Goal: Information Seeking & Learning: Learn about a topic

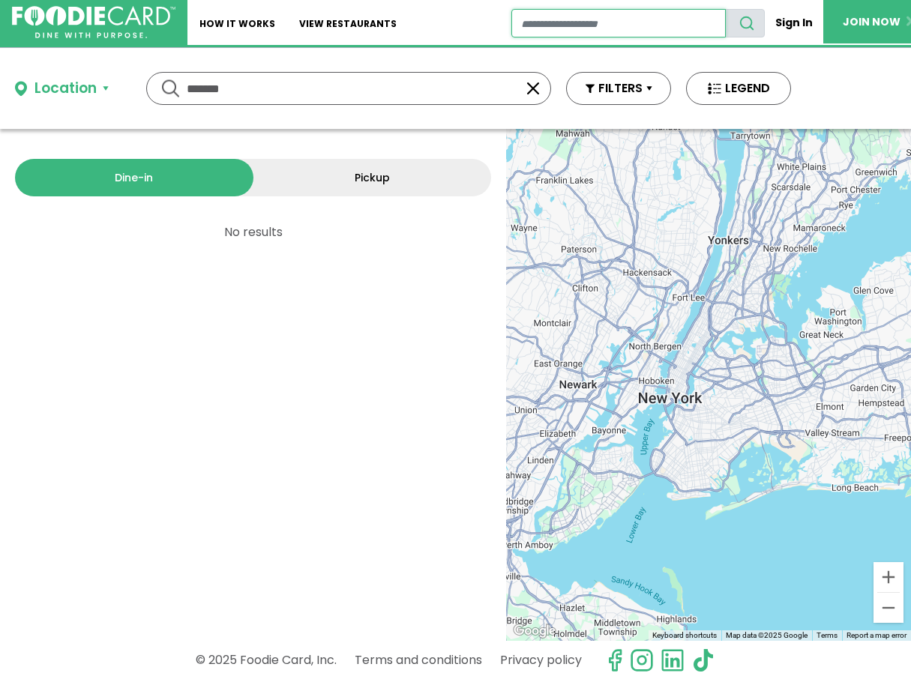
click at [528, 23] on input "restaurant search" at bounding box center [618, 23] width 215 height 28
type input "*********"
click at [746, 26] on icon "search" at bounding box center [747, 23] width 16 height 16
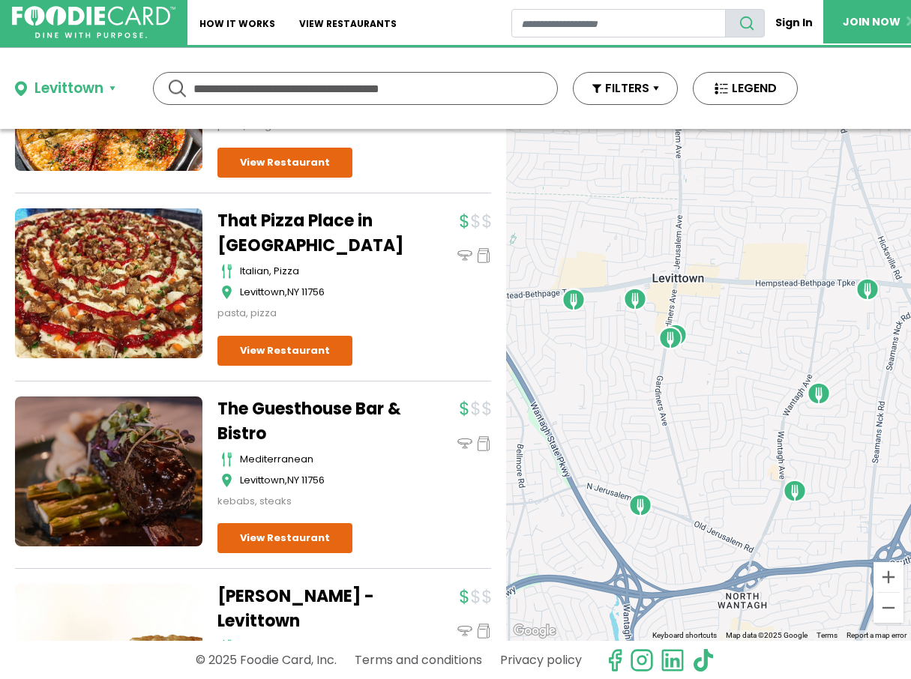
scroll to position [391, 0]
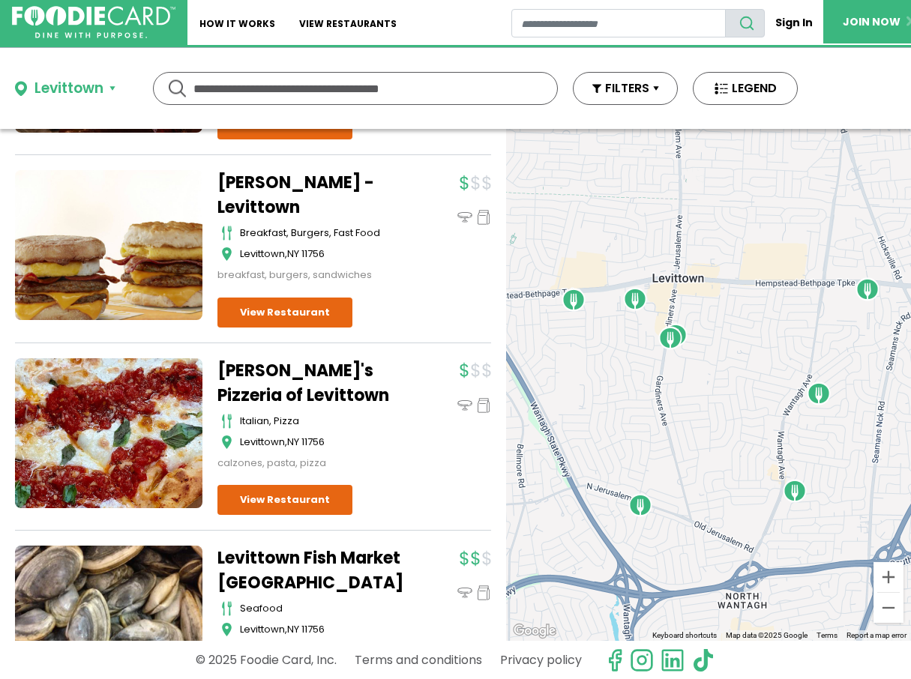
click at [385, 327] on div "McDonald's - Levittown breakfast, burgers, fast food Levittown , NY 11756 break…" at bounding box center [253, 256] width 476 height 173
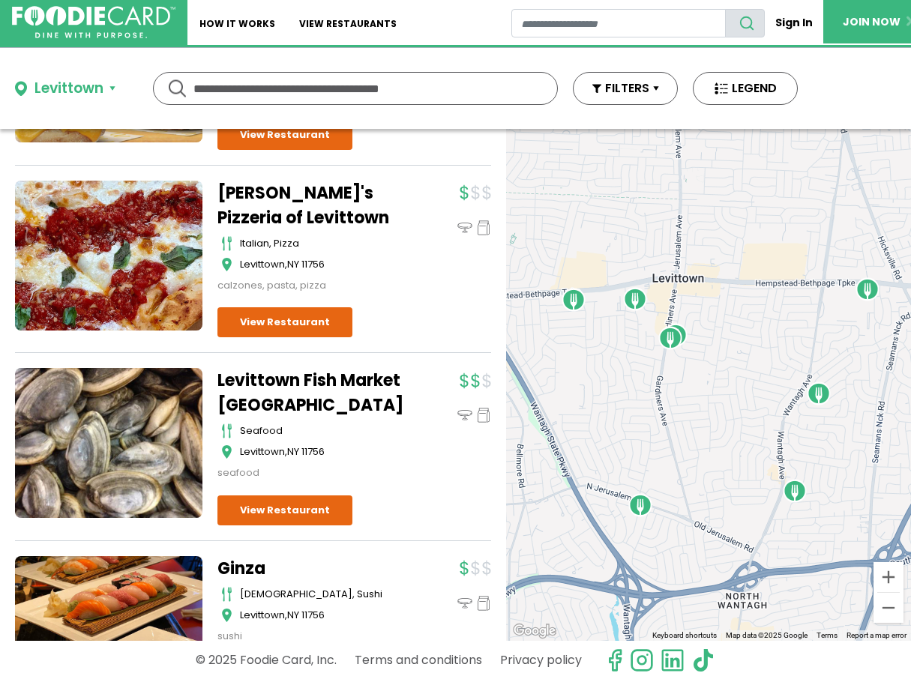
click at [385, 327] on div "Vincenzo's Pizzeria of Levittown italian, pizza Levittown , NY 11756 calzones, …" at bounding box center [354, 259] width 274 height 157
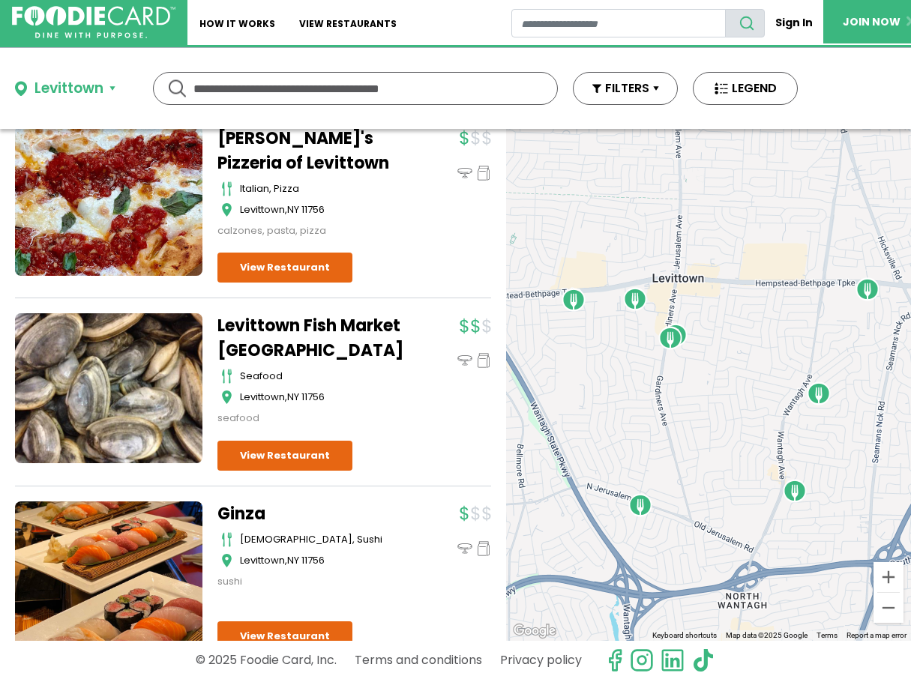
click at [385, 327] on div "Riko's Pizza - Levittown pizza, wings Levittown , NY 11756 pizza, wings" at bounding box center [253, 122] width 476 height 1494
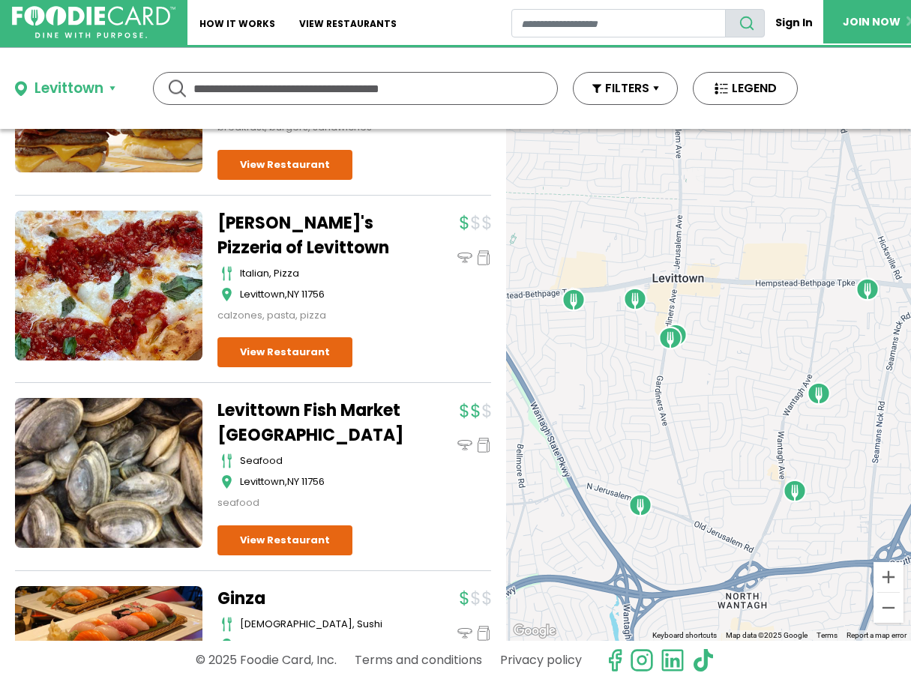
scroll to position [798, 0]
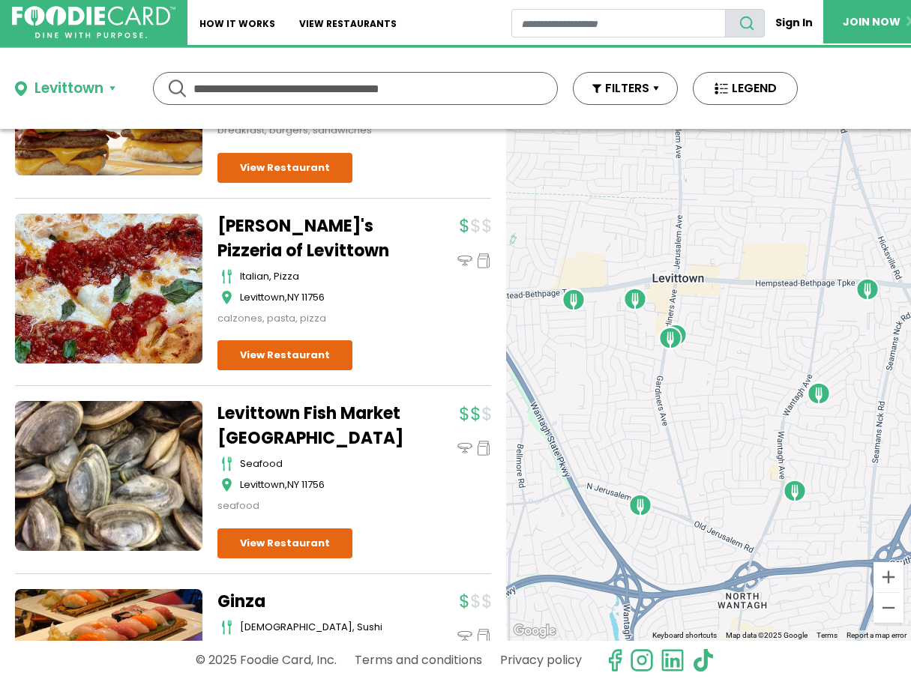
click at [576, 298] on img "The Guesthouse Bar & Bistro" at bounding box center [574, 300] width 24 height 24
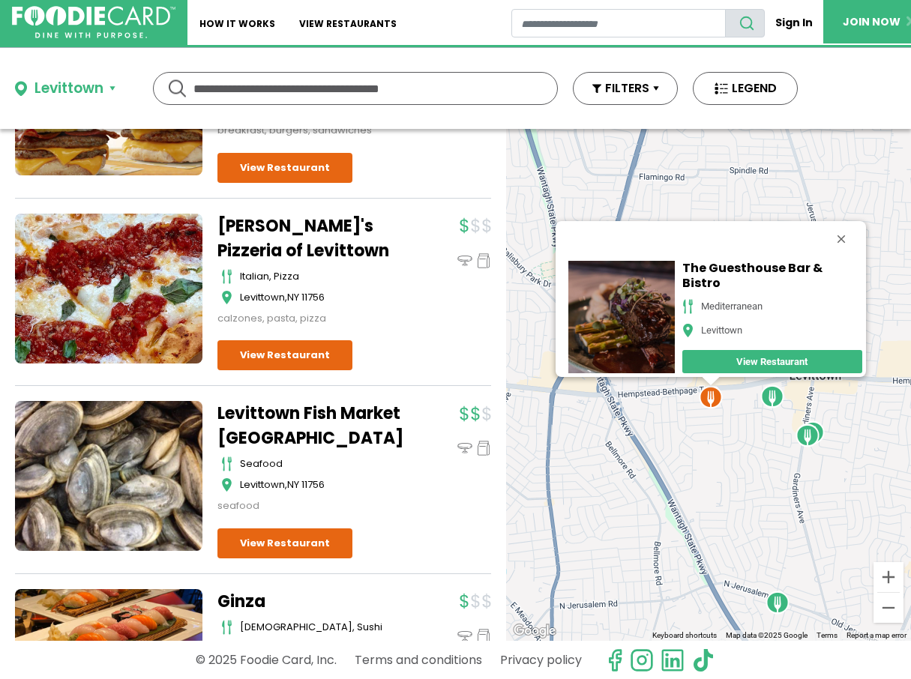
click at [775, 397] on img "Riko's Pizza - Levittown" at bounding box center [772, 397] width 24 height 24
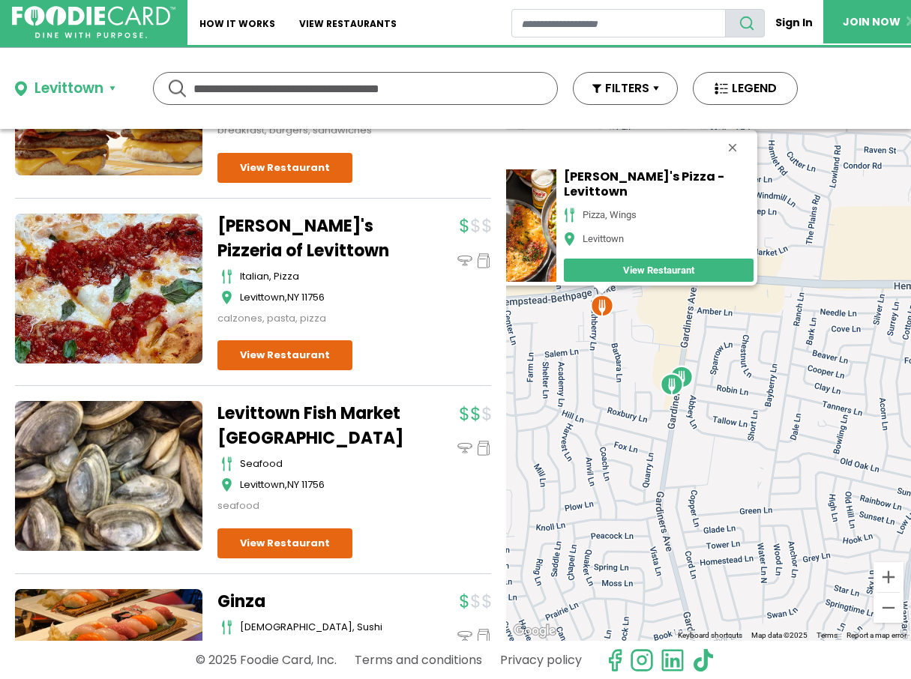
click at [769, 184] on div "Riko's Pizza - Levittown pizza, wings Levittown View Restaurant" at bounding box center [708, 385] width 405 height 512
click at [560, 250] on div at bounding box center [508, 226] width 104 height 120
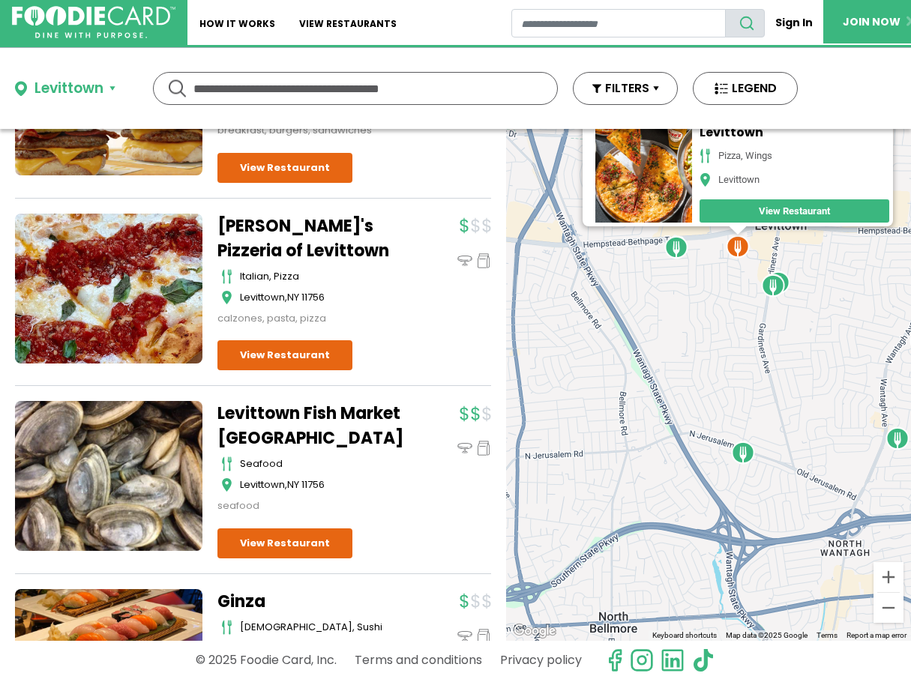
click at [677, 254] on img "The Guesthouse Bar & Bistro" at bounding box center [676, 247] width 24 height 24
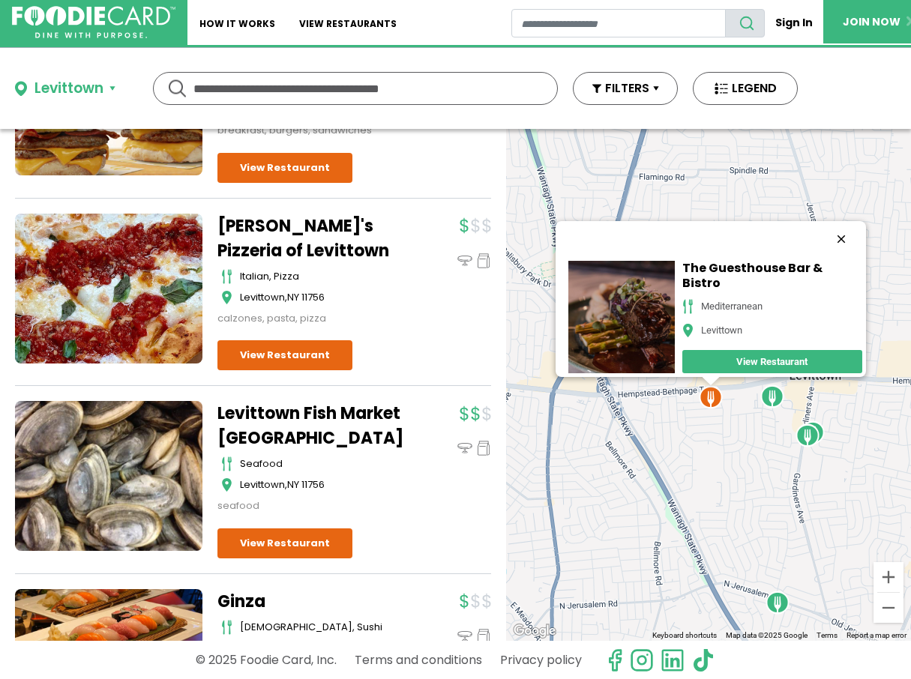
click at [840, 221] on button "Close" at bounding box center [841, 239] width 36 height 36
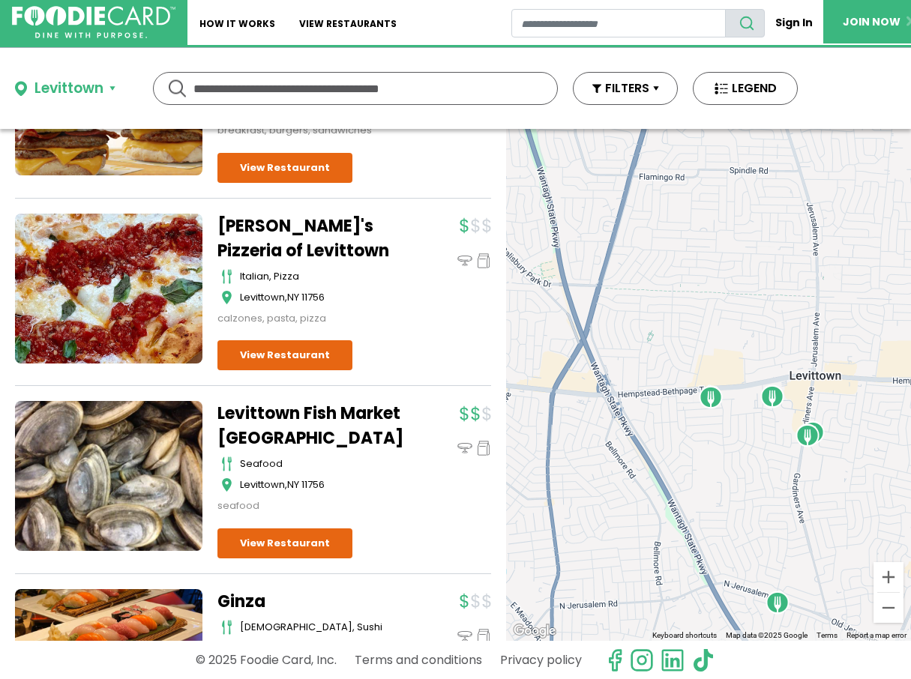
click at [810, 436] on img "Ginza" at bounding box center [807, 436] width 24 height 24
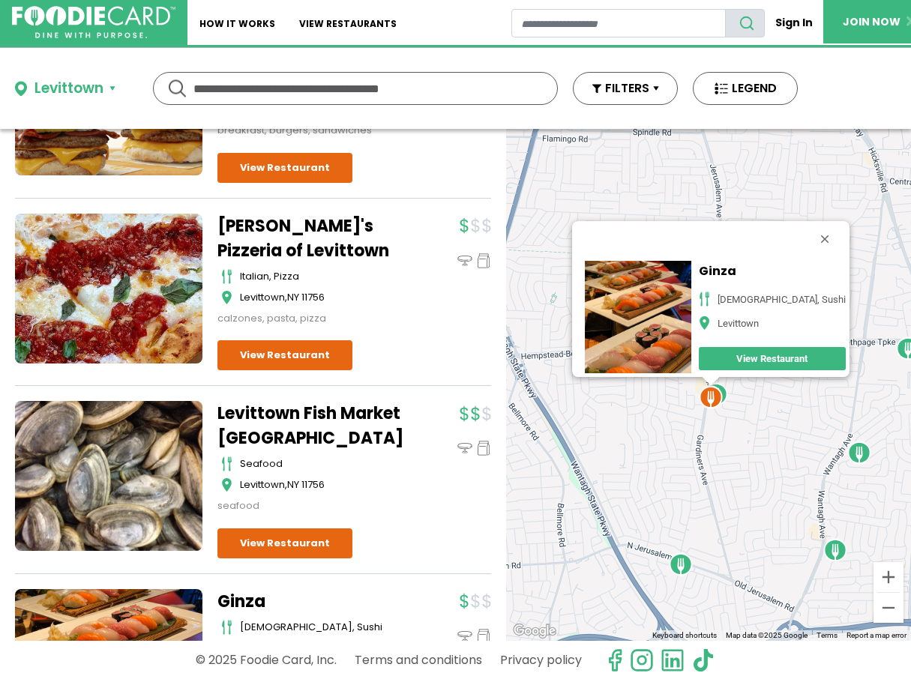
click at [861, 454] on img "That Pizza Place in Levittown" at bounding box center [859, 453] width 24 height 24
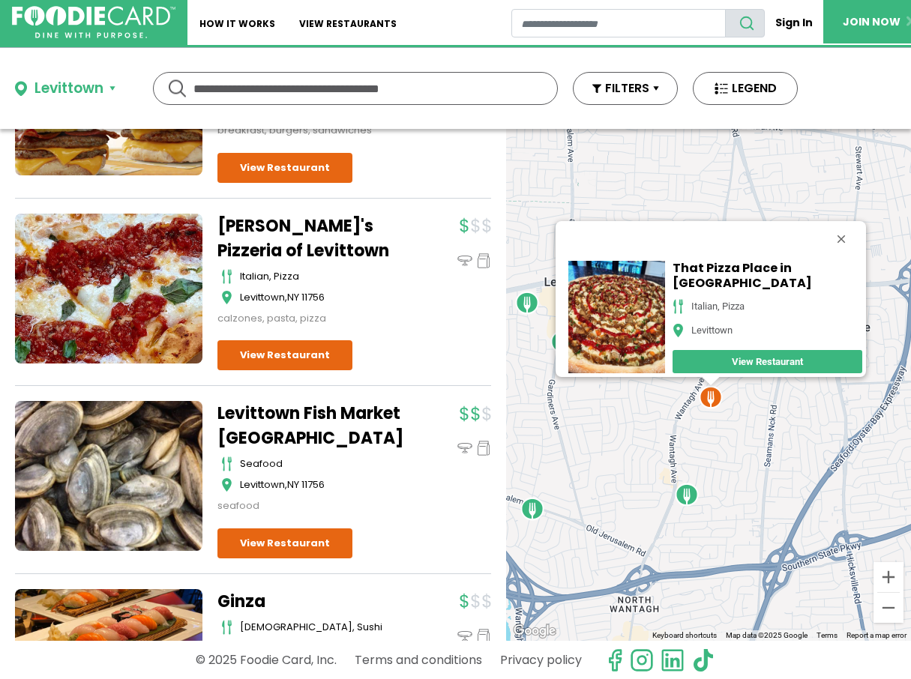
click at [535, 517] on img "Mike's Gourmet Deli & Bagels" at bounding box center [532, 509] width 24 height 24
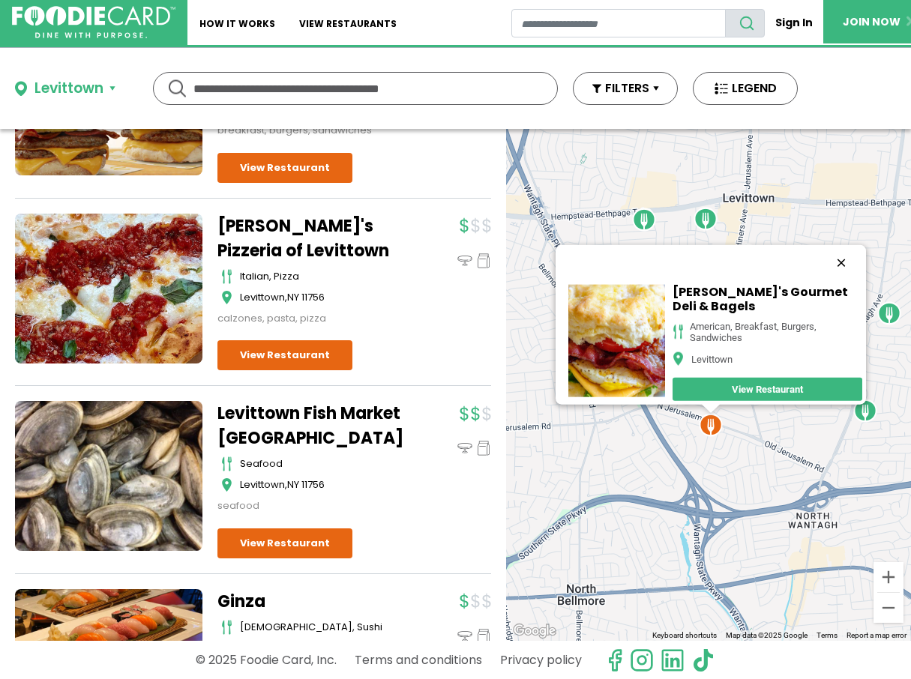
click at [843, 244] on button "Close" at bounding box center [841, 262] width 36 height 36
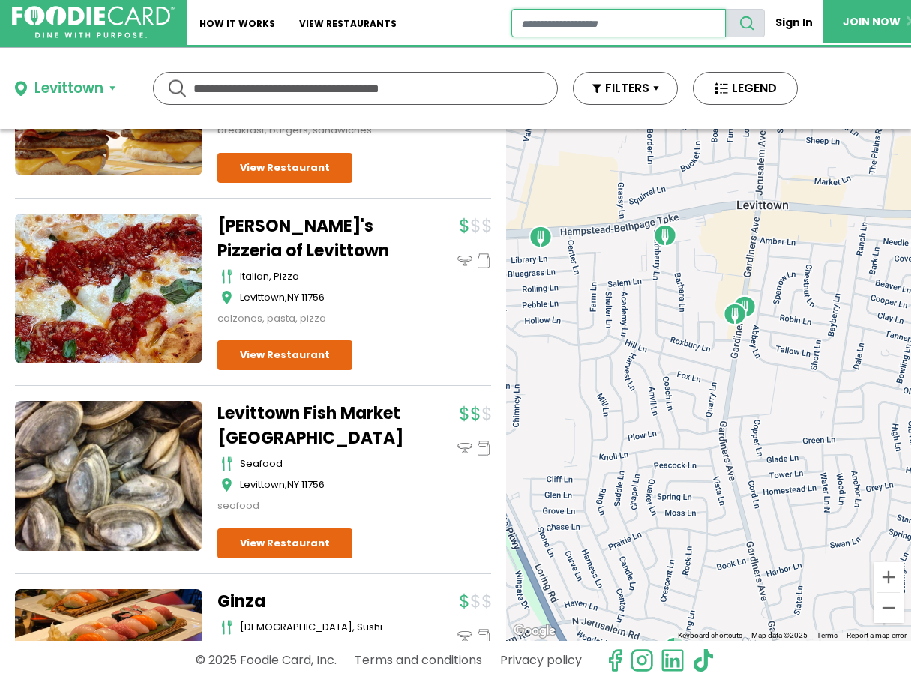
click at [522, 28] on input "restaurant search" at bounding box center [618, 23] width 215 height 28
type input "**********"
click at [744, 21] on icon "search" at bounding box center [747, 23] width 16 height 16
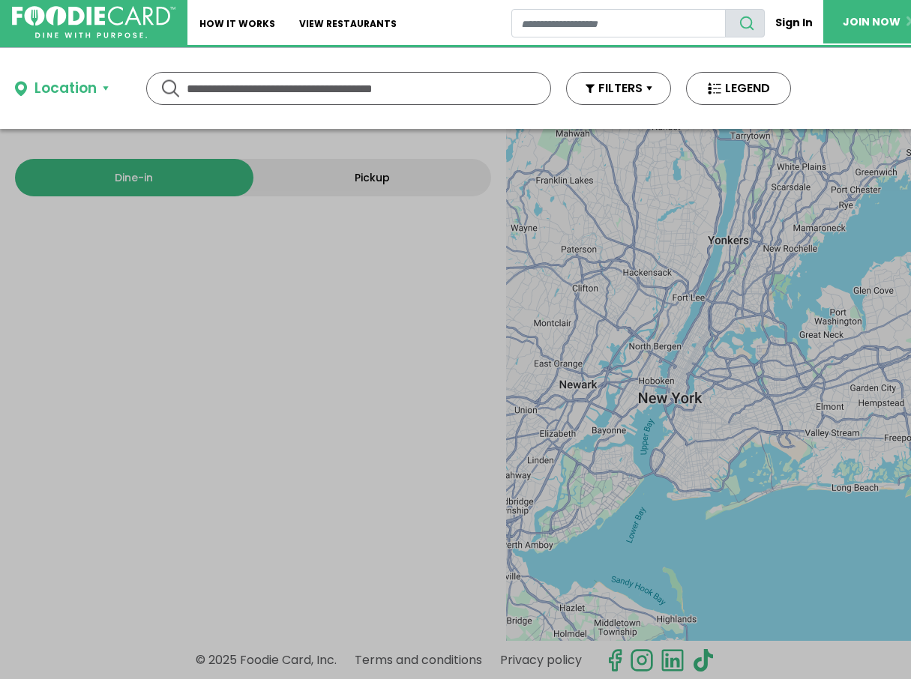
type input "**********"
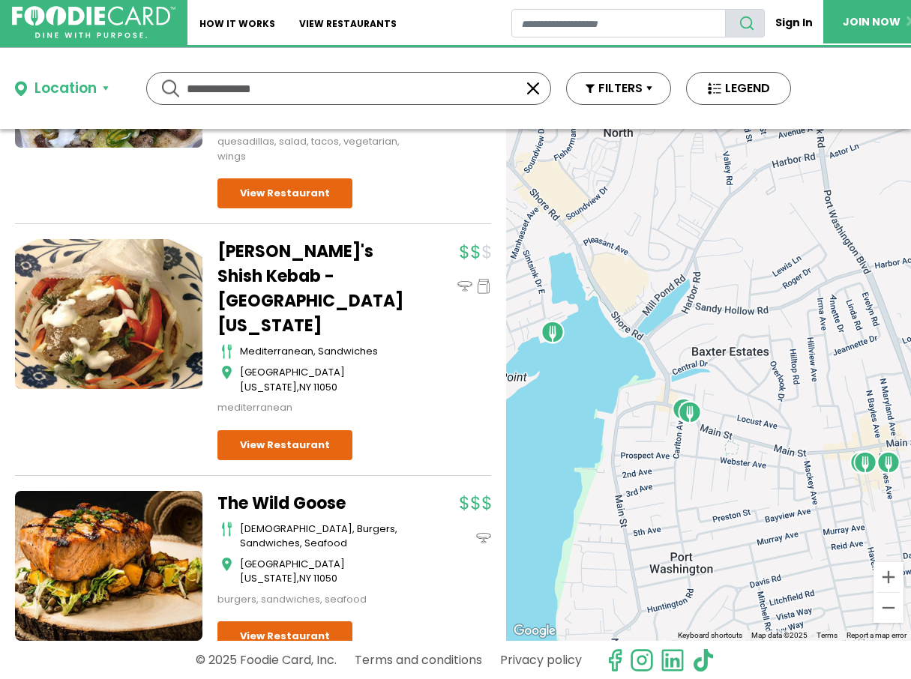
scroll to position [493, 0]
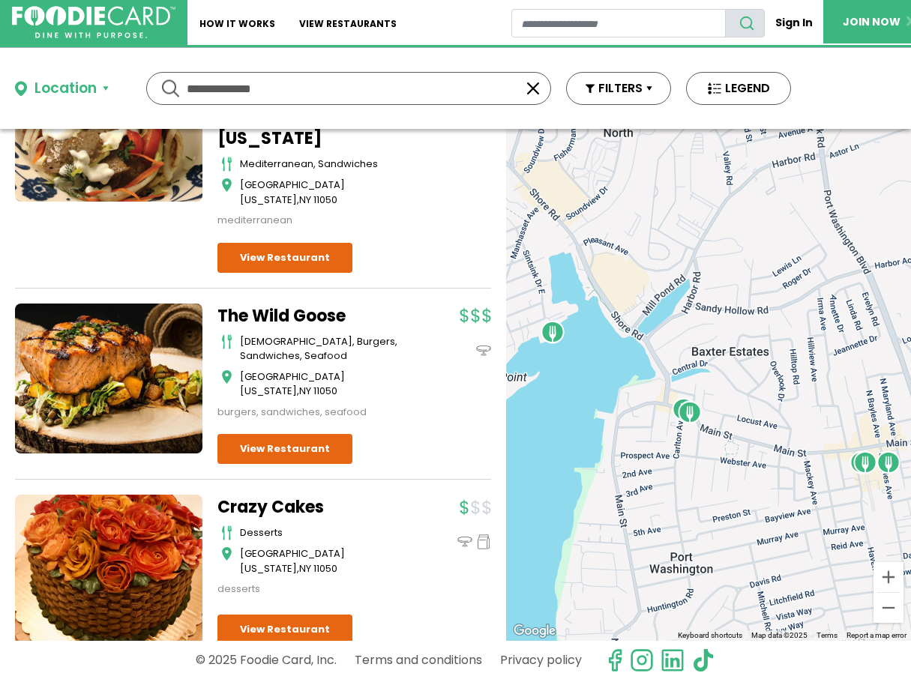
click at [408, 336] on div "The Wild Goose american, burgers, sandwiches, seafood Port Washington , NY 1105…" at bounding box center [253, 392] width 476 height 177
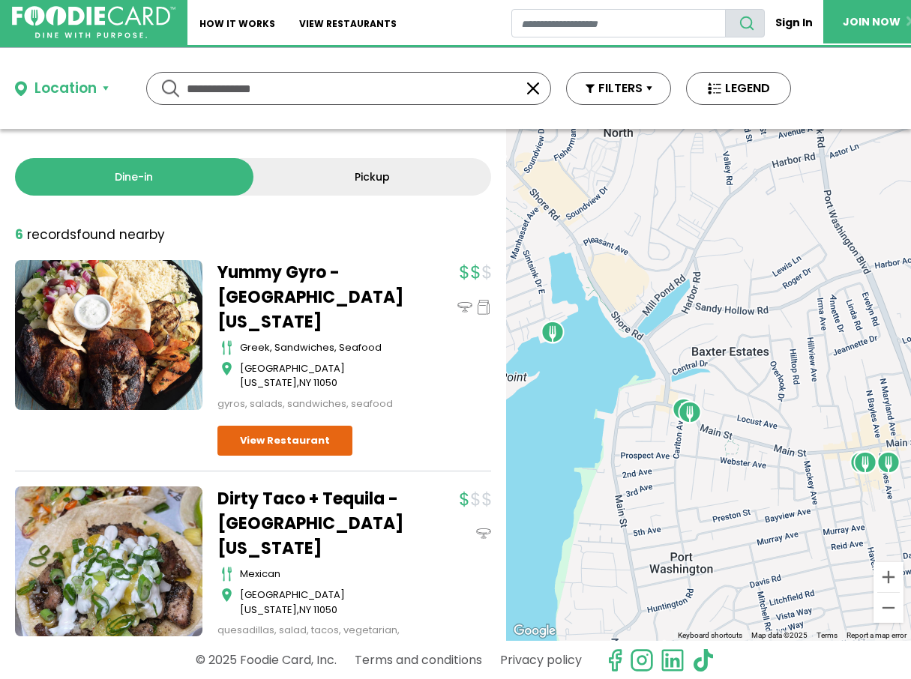
scroll to position [0, 0]
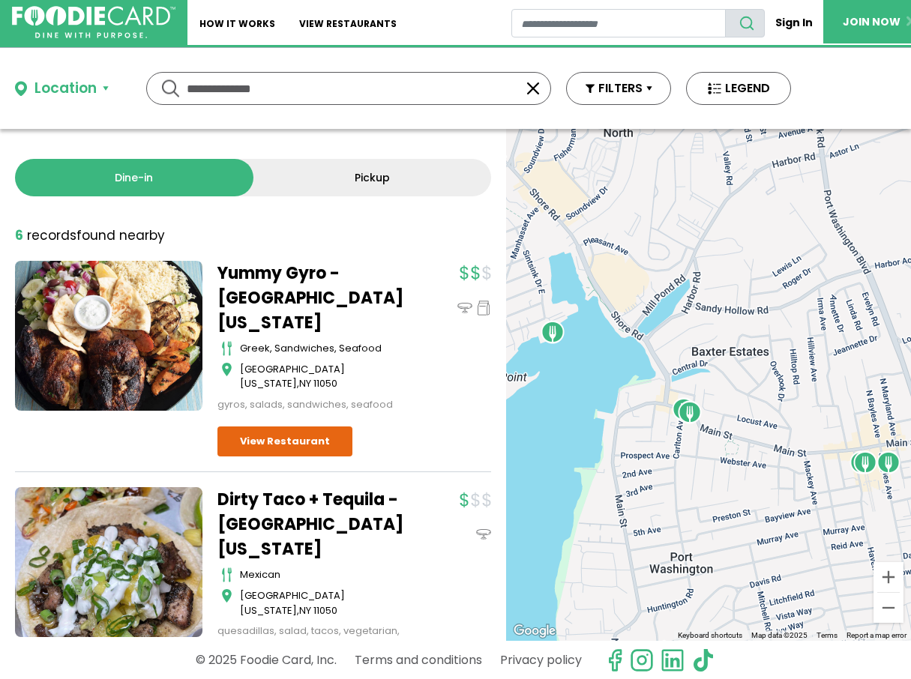
click at [550, 333] on img "Dirty Taco + Tequila - Port Washington" at bounding box center [553, 332] width 24 height 24
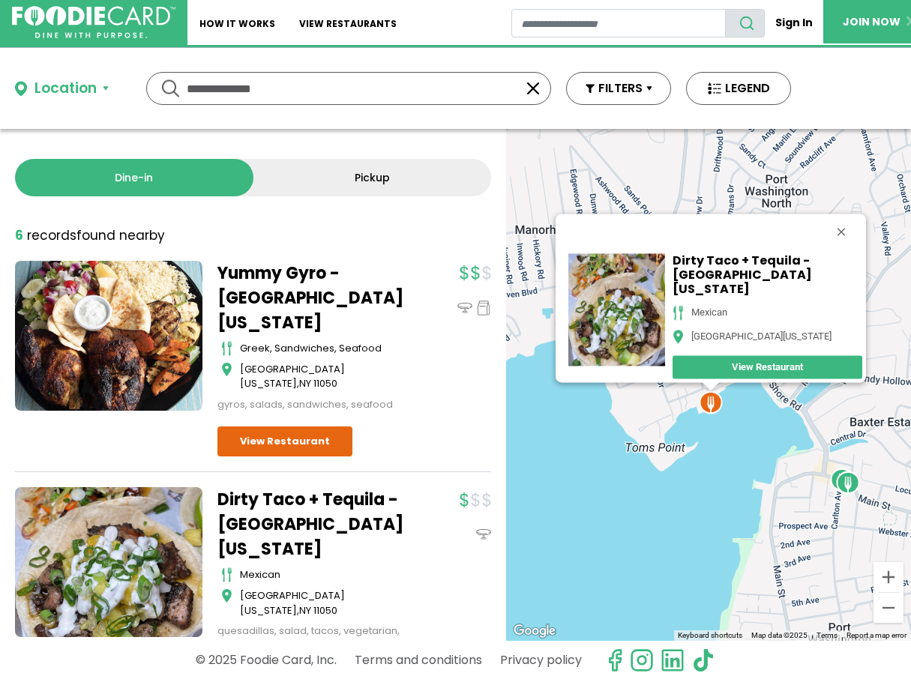
click at [852, 479] on img "Ayhan's Shish Kebab - Port Washington" at bounding box center [848, 483] width 24 height 24
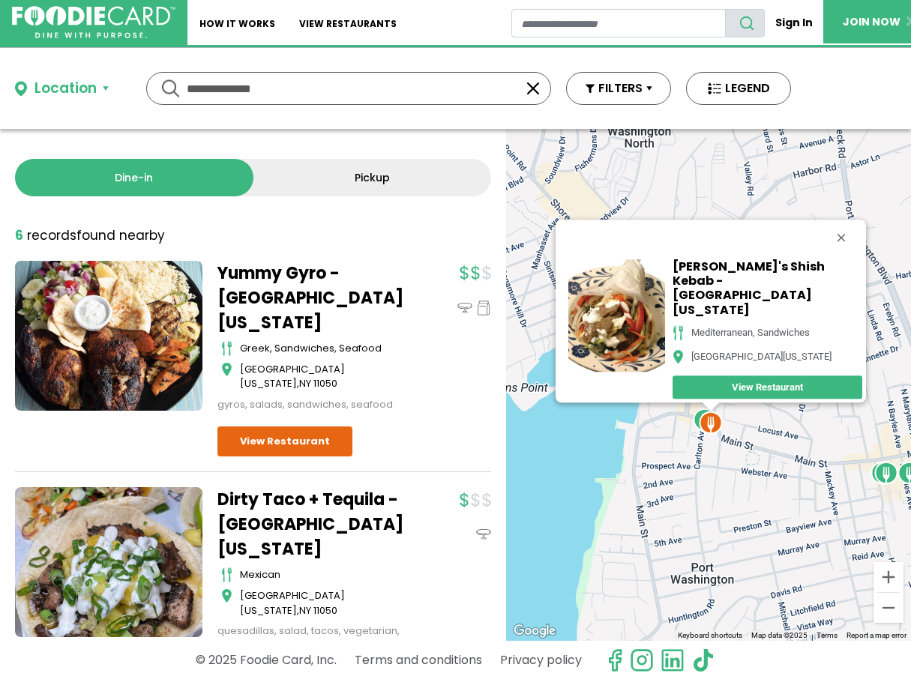
click at [889, 475] on img "The Wild Goose" at bounding box center [886, 473] width 24 height 24
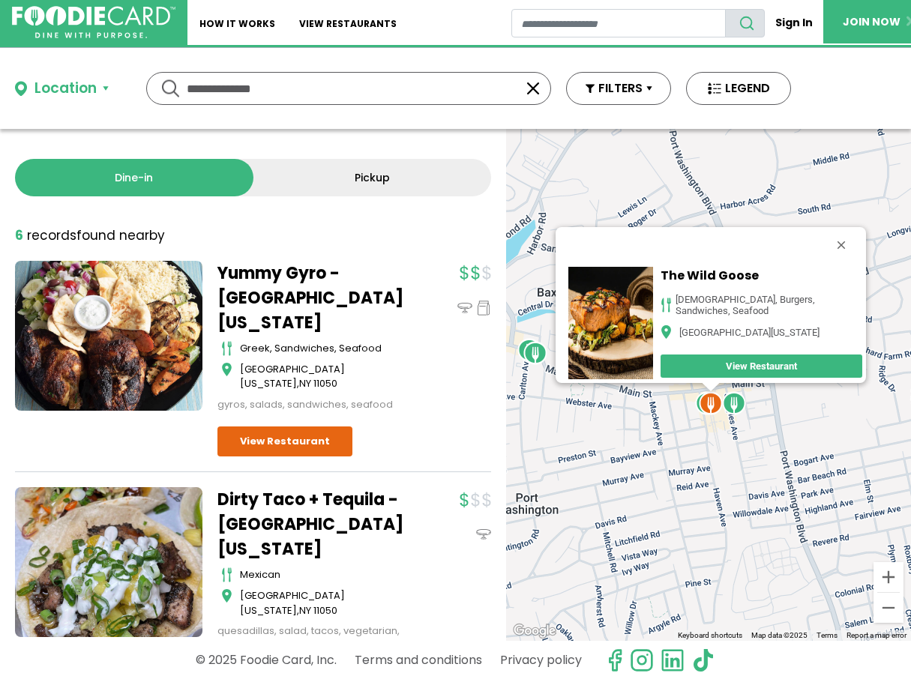
click at [739, 413] on img "Crazy Cakes" at bounding box center [734, 403] width 24 height 24
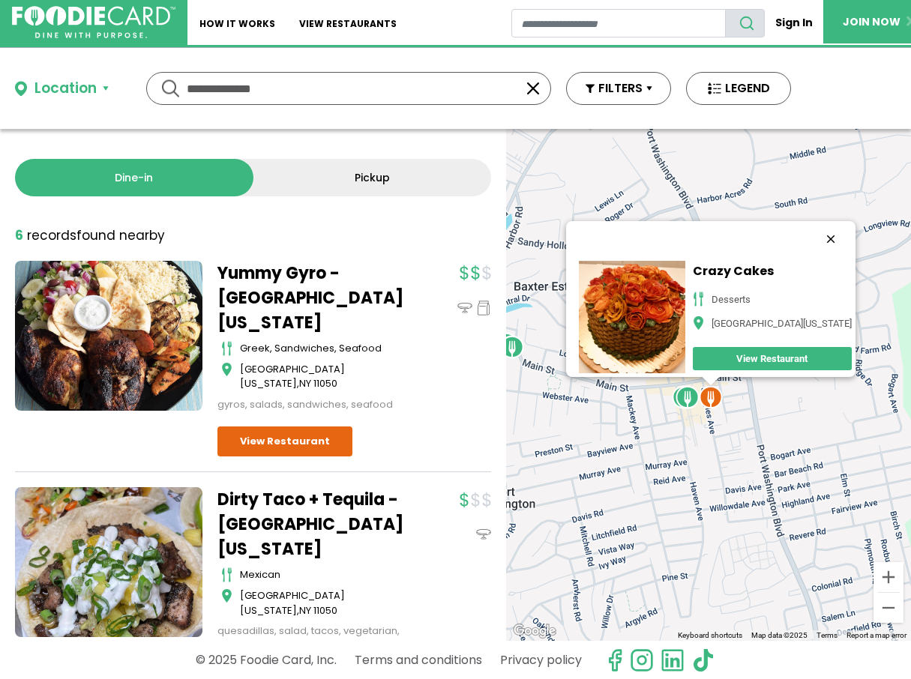
click at [847, 221] on button "Close" at bounding box center [831, 239] width 36 height 36
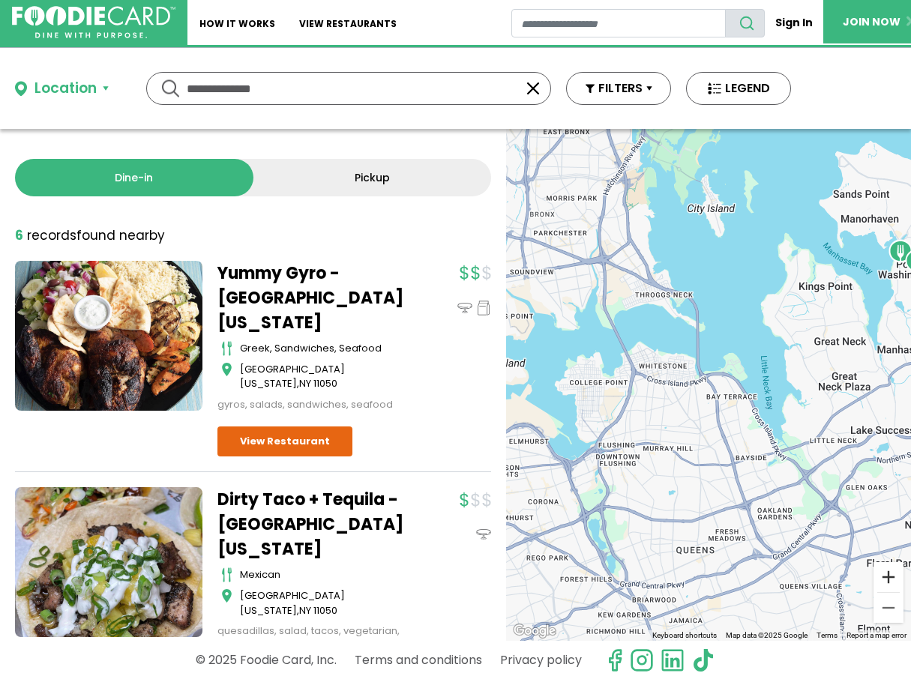
click at [890, 577] on button "Zoom in" at bounding box center [888, 577] width 30 height 30
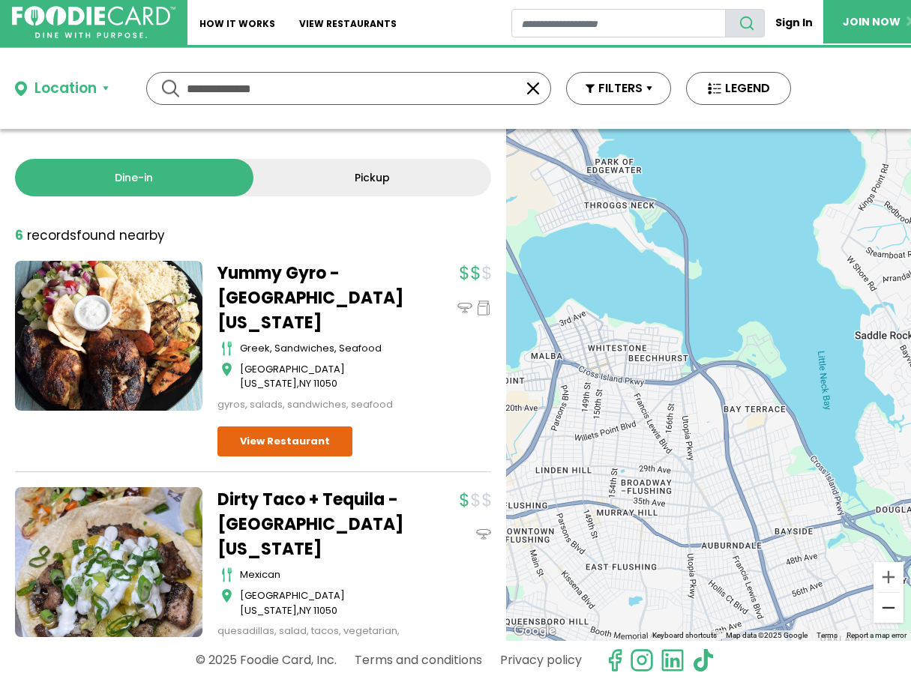
click at [894, 605] on button "Zoom out" at bounding box center [888, 608] width 30 height 30
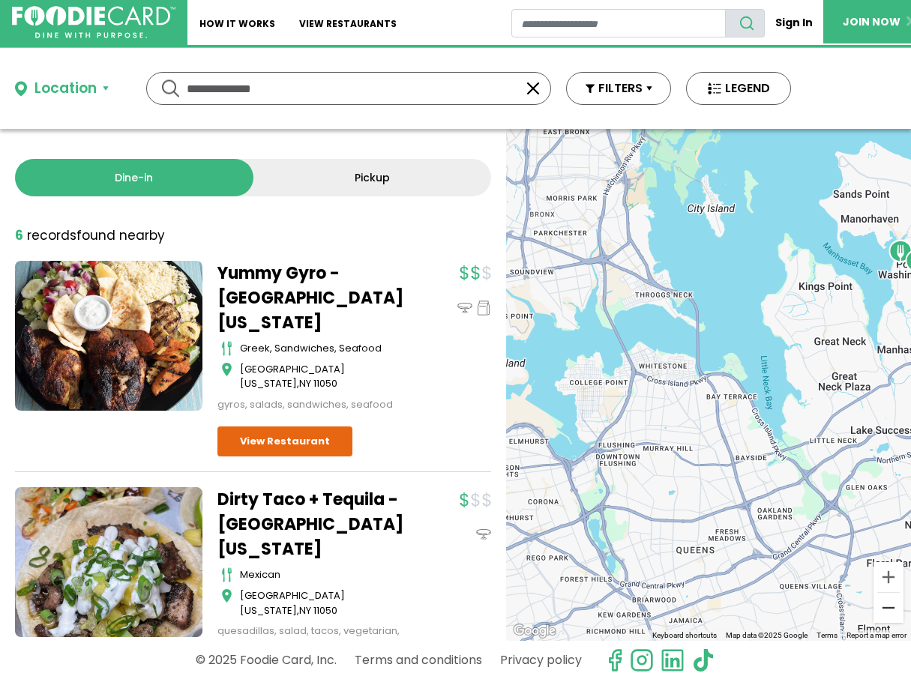
click at [893, 604] on button "Zoom out" at bounding box center [888, 608] width 30 height 30
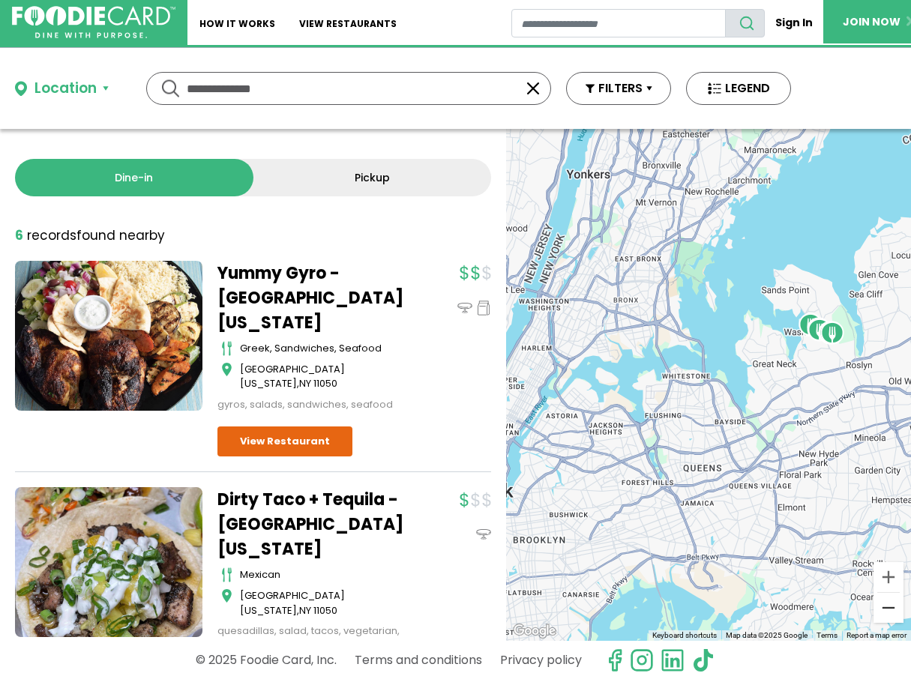
click at [891, 603] on button "Zoom out" at bounding box center [888, 608] width 30 height 30
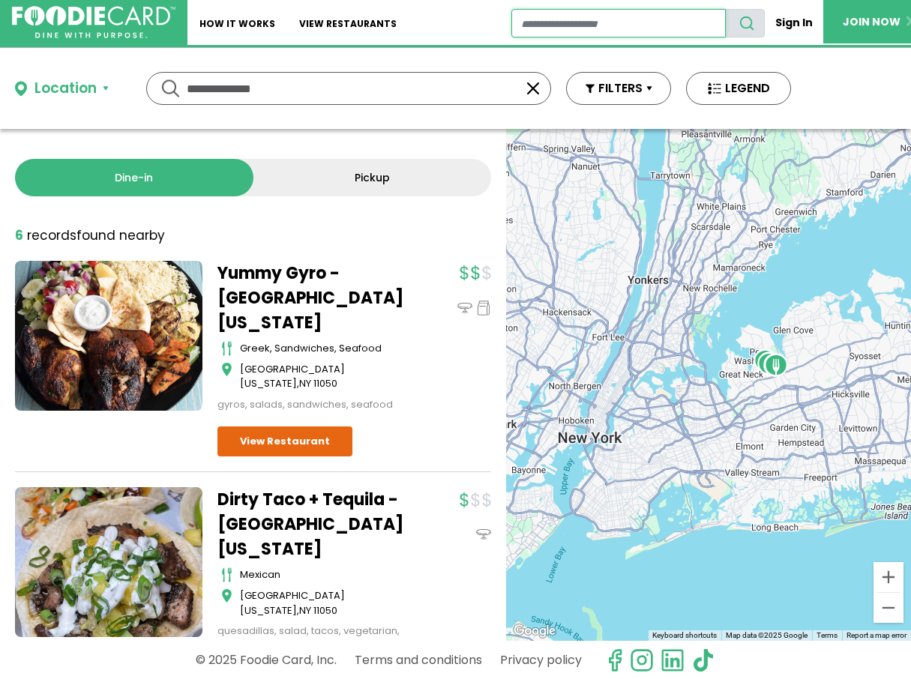
click at [525, 21] on input "restaurant search" at bounding box center [618, 23] width 215 height 28
type input "**********"
click at [742, 20] on use "search" at bounding box center [747, 23] width 13 height 13
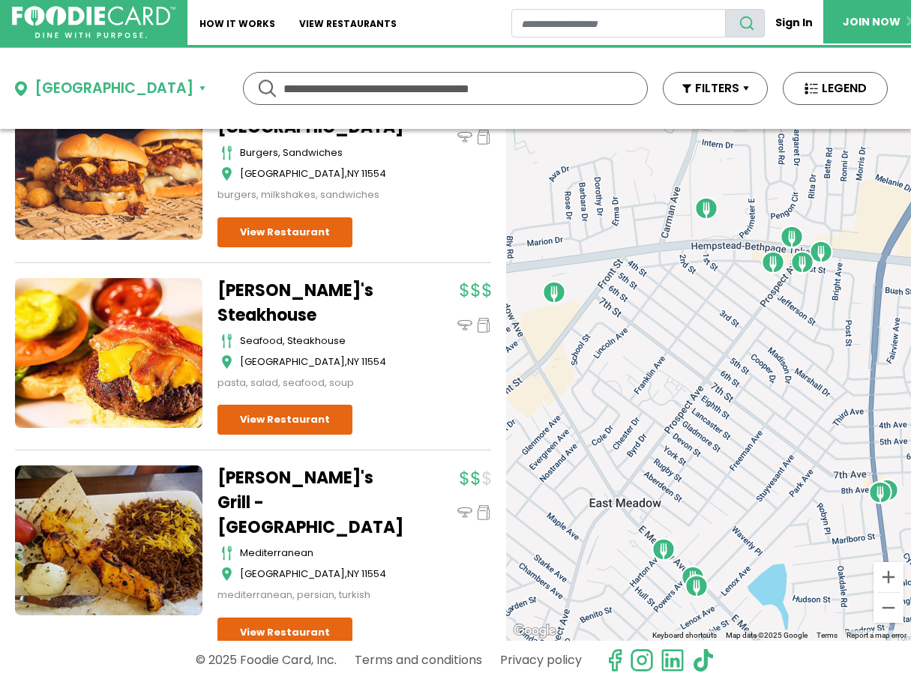
scroll to position [244, 0]
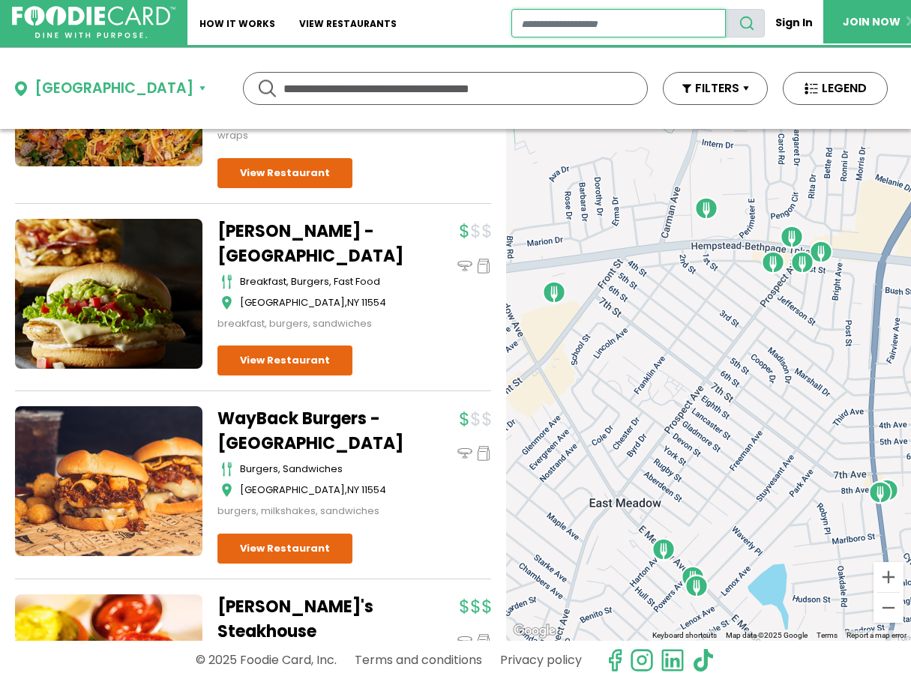
click at [529, 25] on input "restaurant search" at bounding box center [618, 23] width 215 height 28
type input "********"
drag, startPoint x: 570, startPoint y: 40, endPoint x: 750, endPoint y: 23, distance: 180.7
click at [750, 23] on icon "search" at bounding box center [747, 23] width 16 height 16
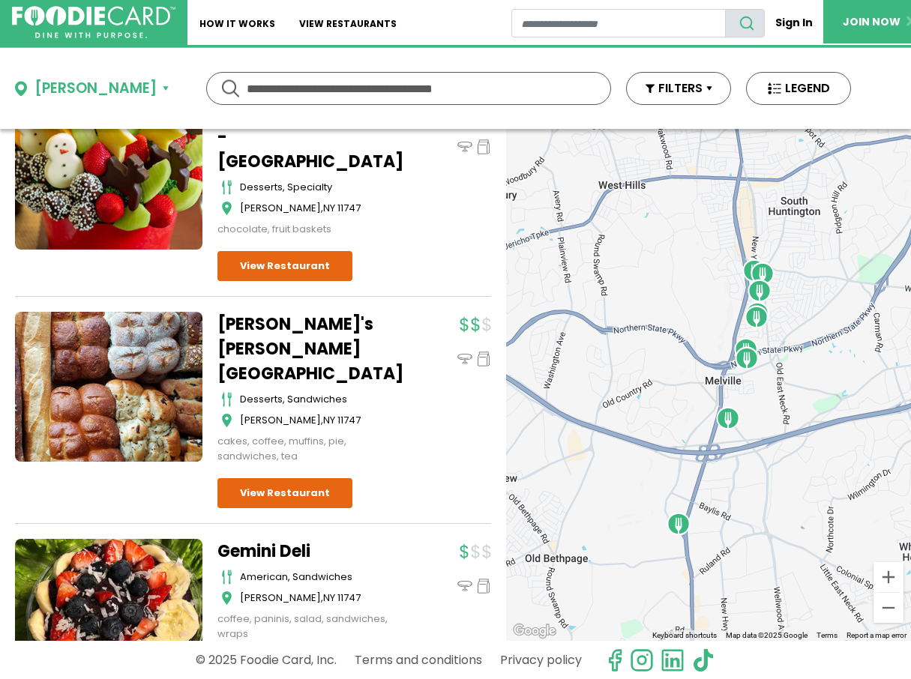
scroll to position [181, 0]
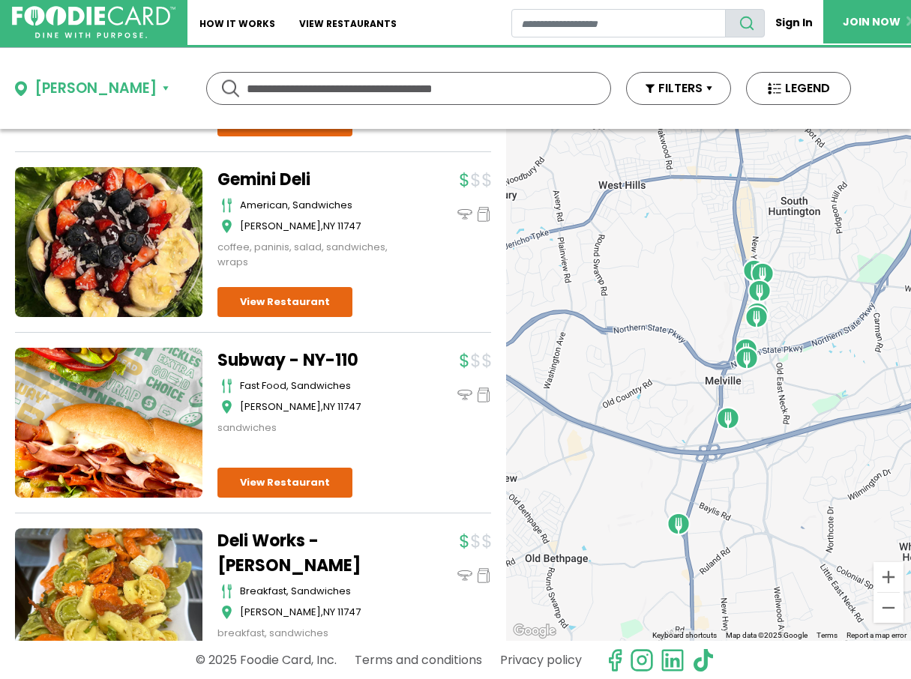
click at [425, 369] on div "Subway - NY-110 fast food, sandwiches Melville , NY 11747 sandwiches" at bounding box center [354, 423] width 274 height 150
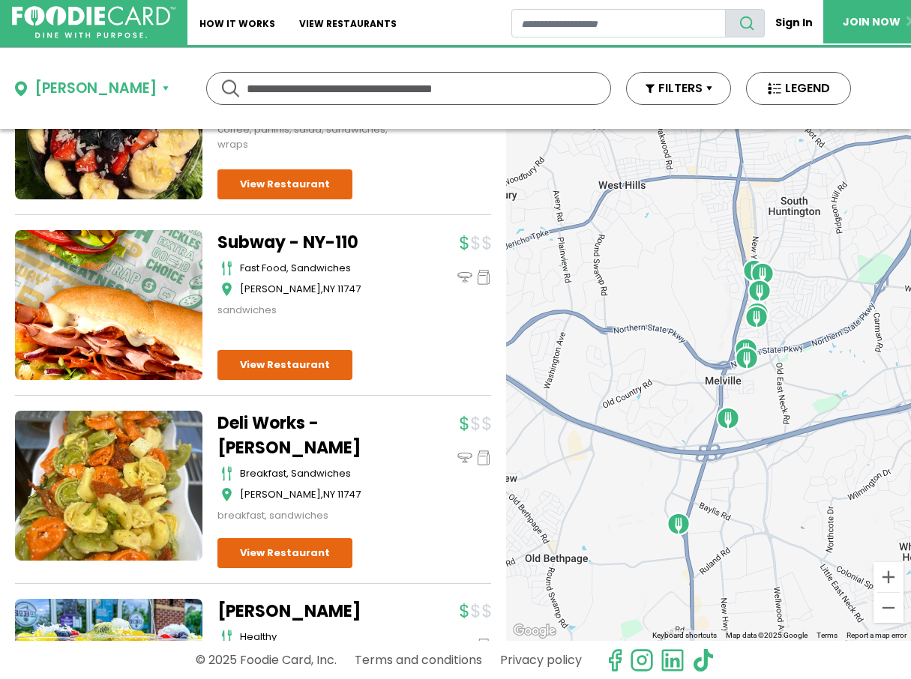
scroll to position [706, 0]
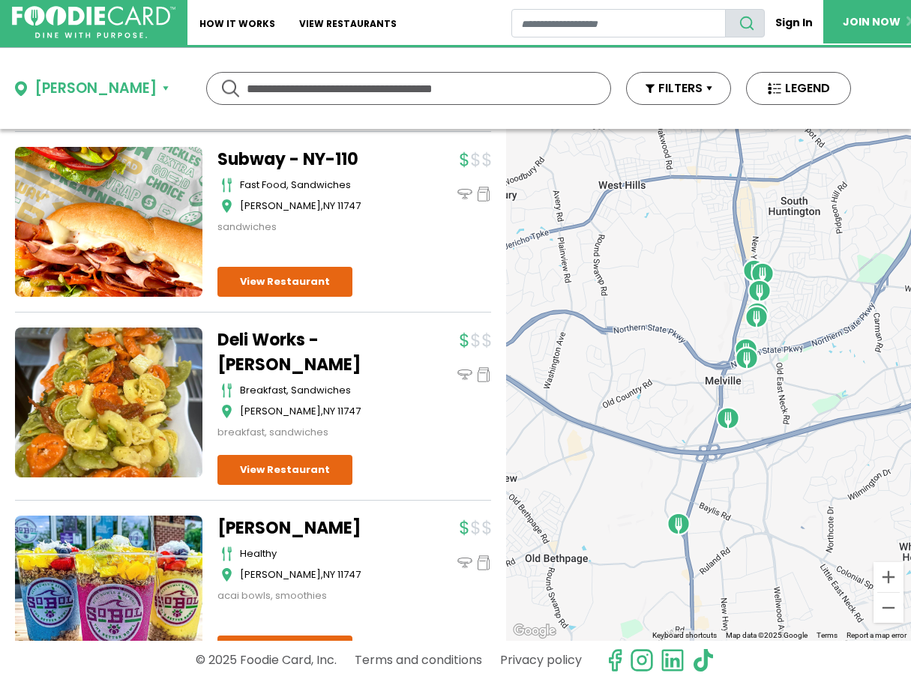
click at [425, 369] on div at bounding box center [455, 384] width 71 height 112
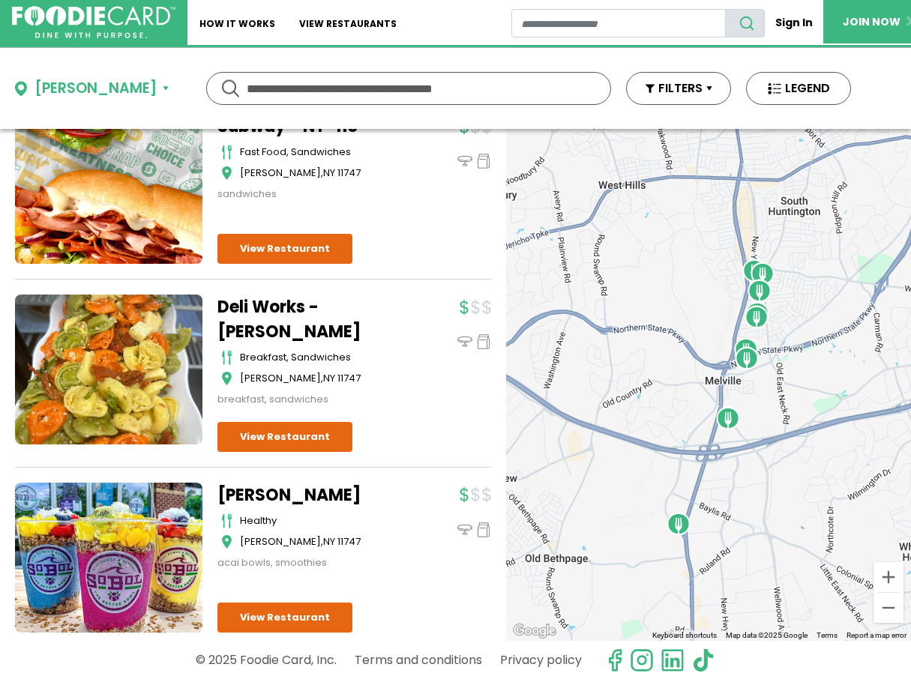
click at [425, 369] on div "Deli Works - Melville breakfast, sandwiches Melville , NY 11747 breakfast, sand…" at bounding box center [354, 373] width 274 height 157
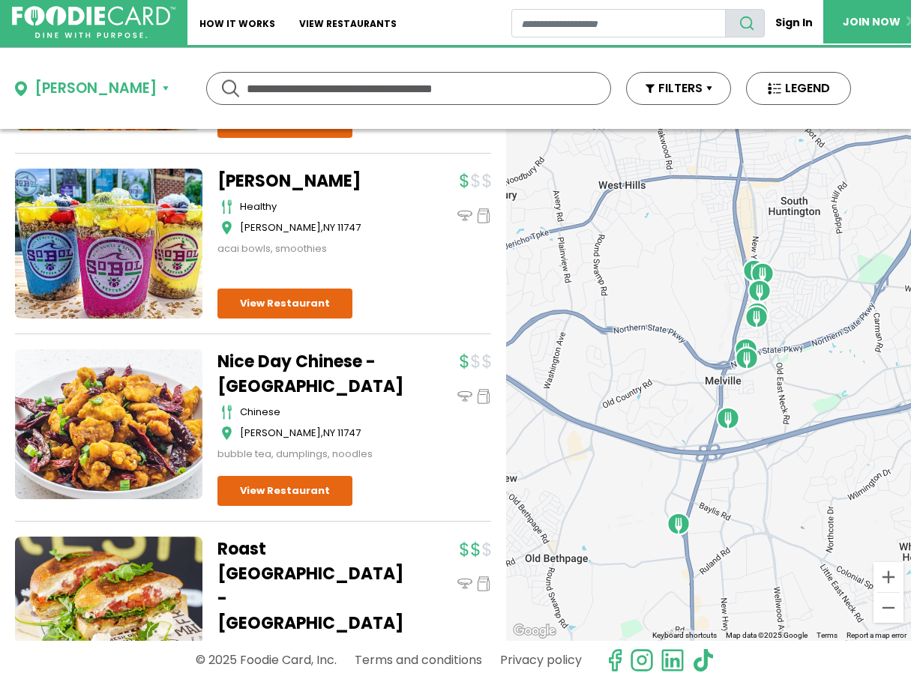
scroll to position [916, 0]
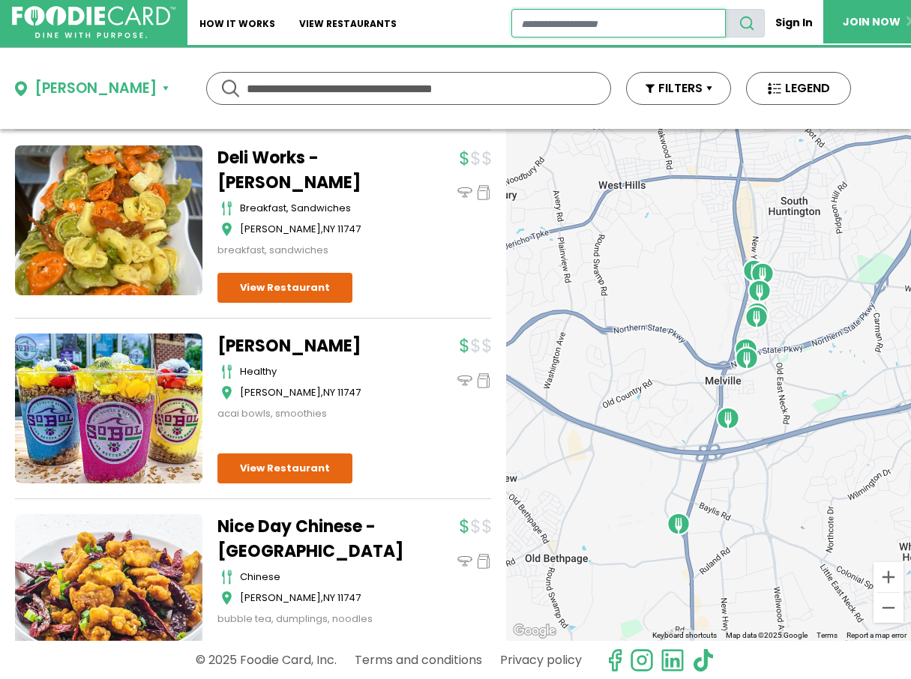
click at [520, 24] on input "restaurant search" at bounding box center [618, 23] width 215 height 28
type input "********"
click at [742, 24] on use "search" at bounding box center [747, 23] width 13 height 13
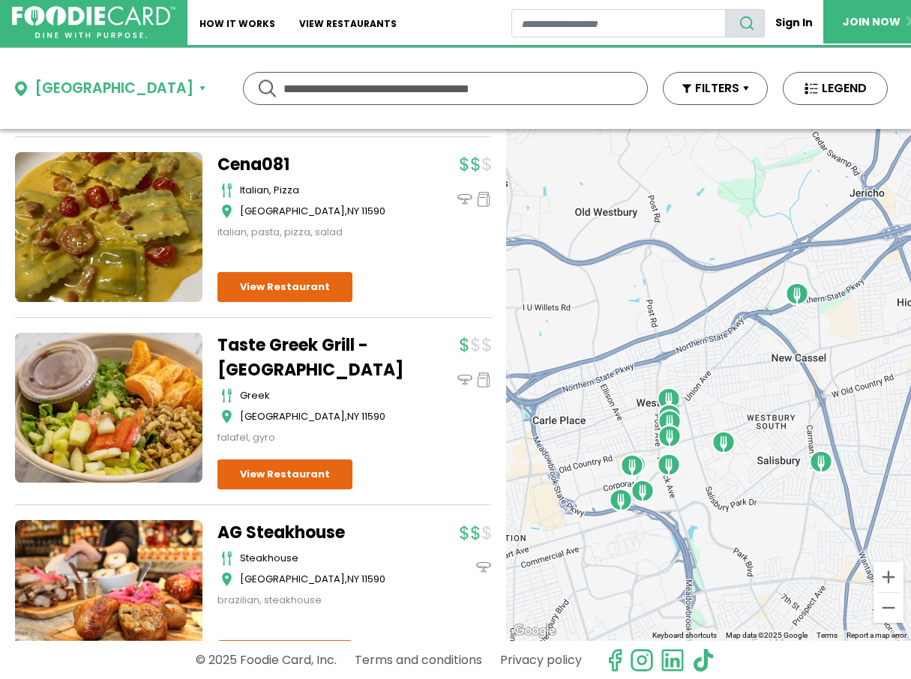
click at [401, 288] on div "Cena081 Italian, Pizza Westbury , NY 11590 italian, pasta, pizza, salad" at bounding box center [354, 227] width 274 height 150
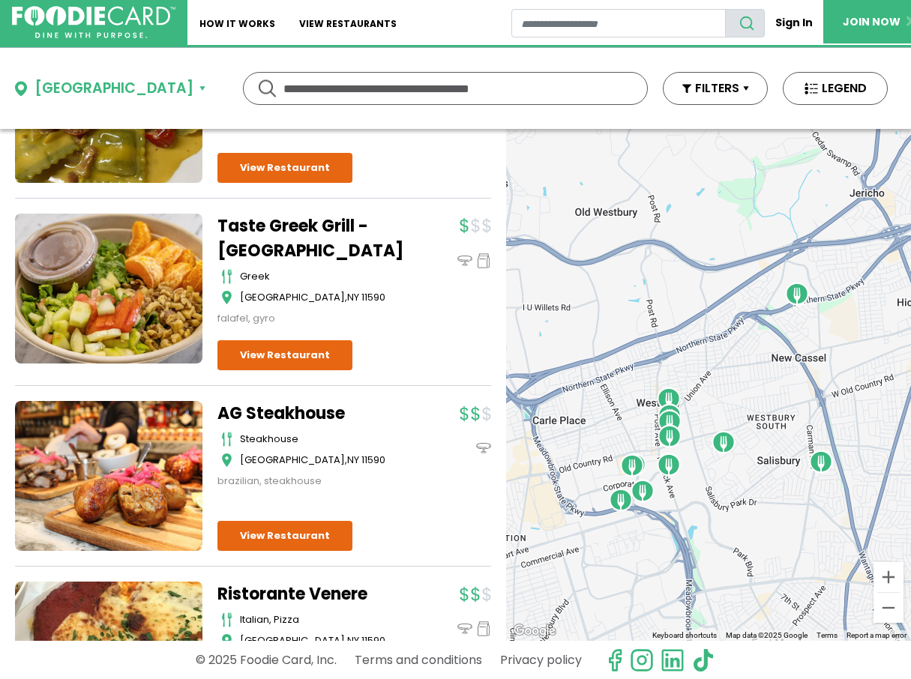
scroll to position [620, 0]
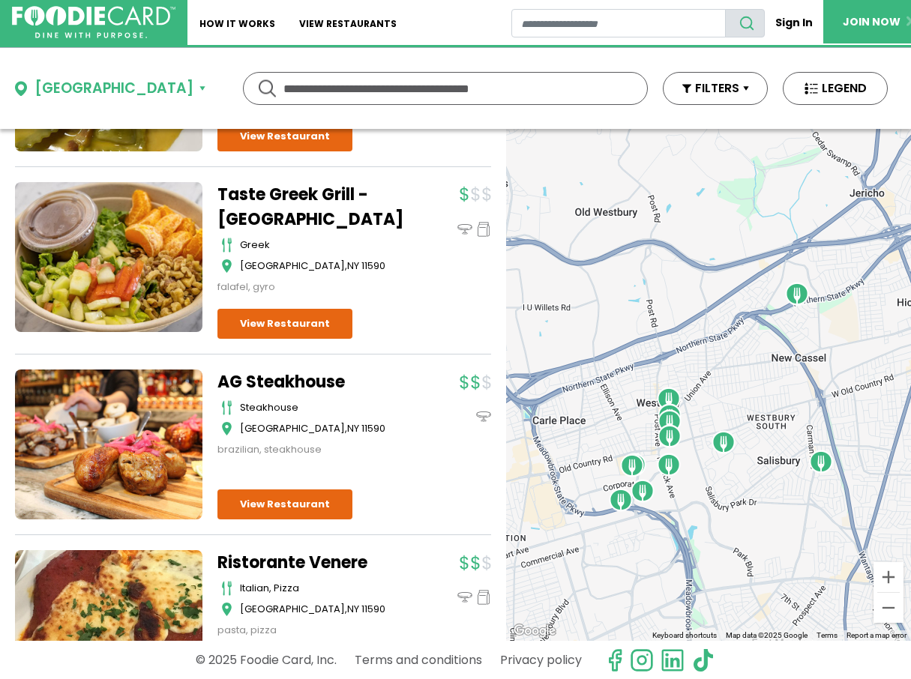
click at [401, 288] on div "Taste Greek Grill - Westbury greek Westbury , NY 11590 falafel, gyro" at bounding box center [318, 238] width 202 height 112
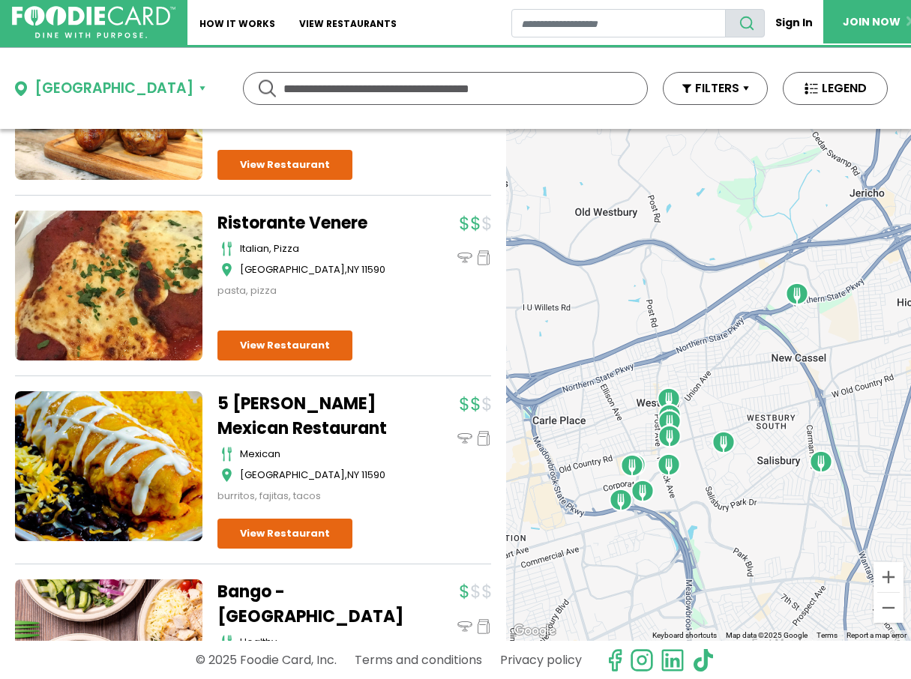
scroll to position [982, 0]
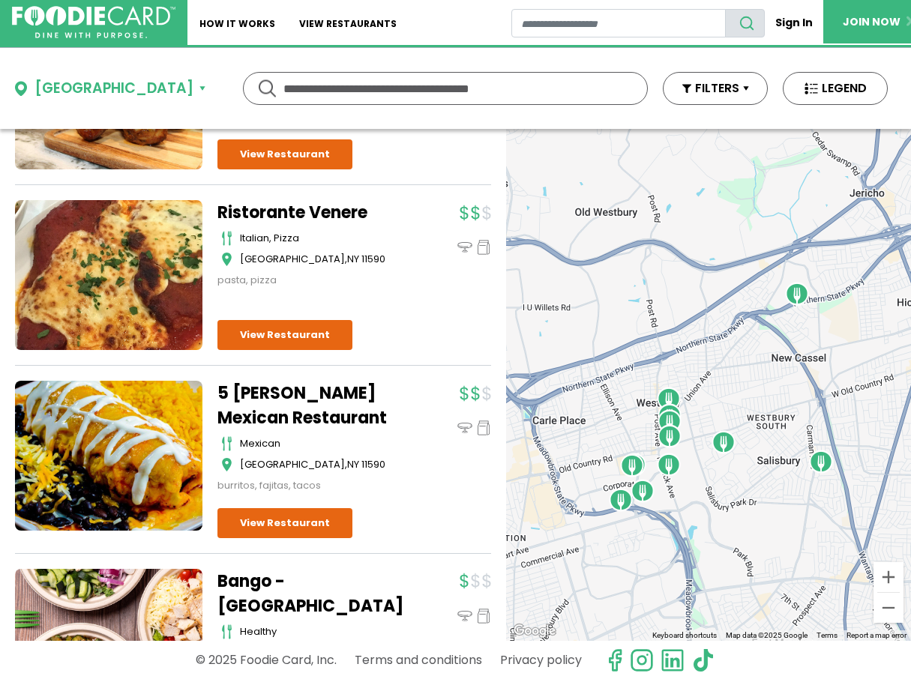
click at [420, 445] on div at bounding box center [455, 437] width 71 height 112
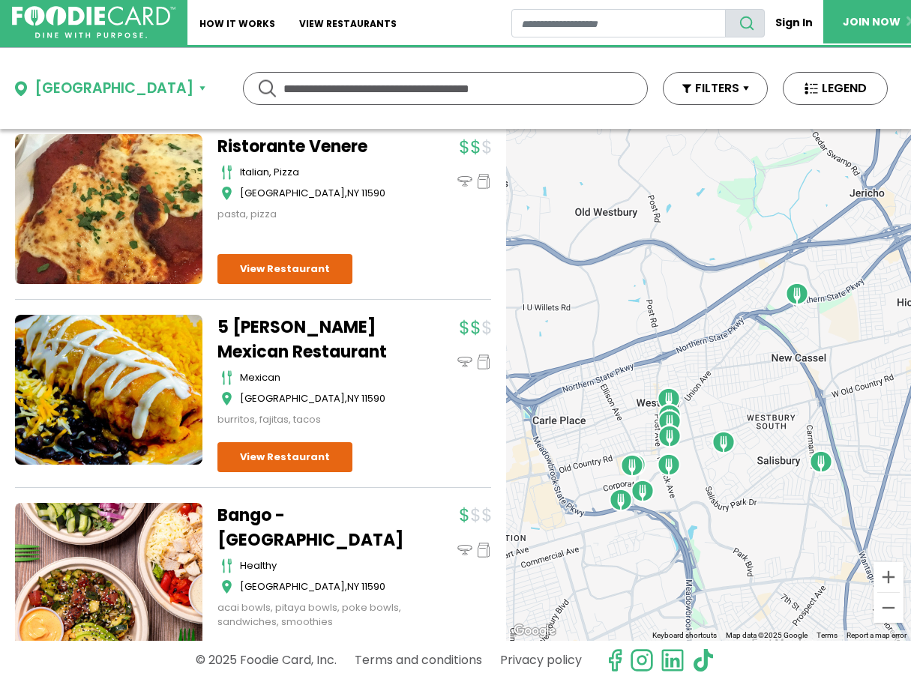
click at [407, 445] on div "5 de Mayo Mexican Restaurant mexican Westbury , NY 11590 burritos, fajitas, tac…" at bounding box center [354, 393] width 274 height 157
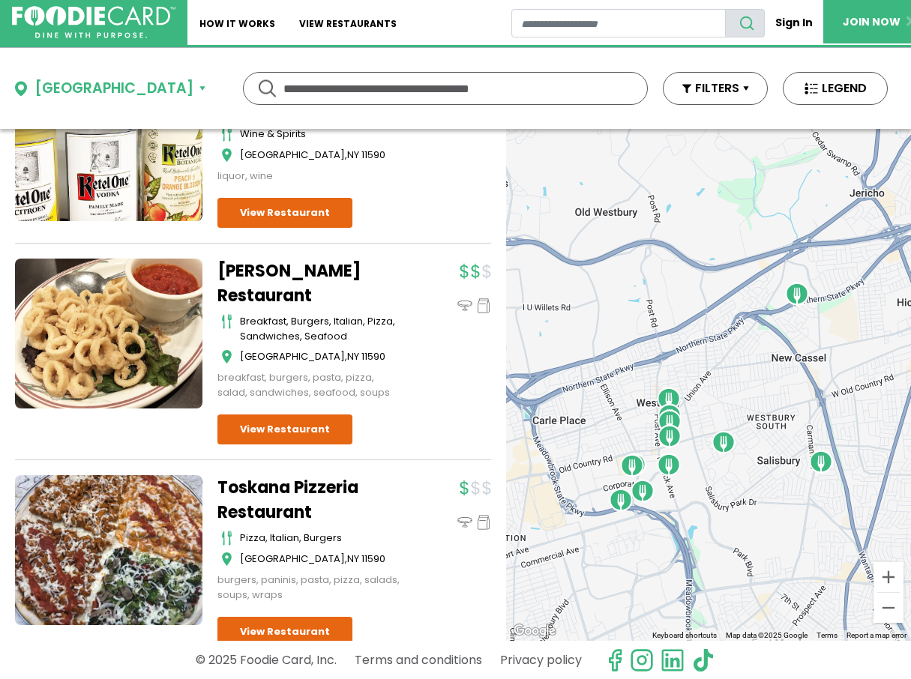
scroll to position [1865, 0]
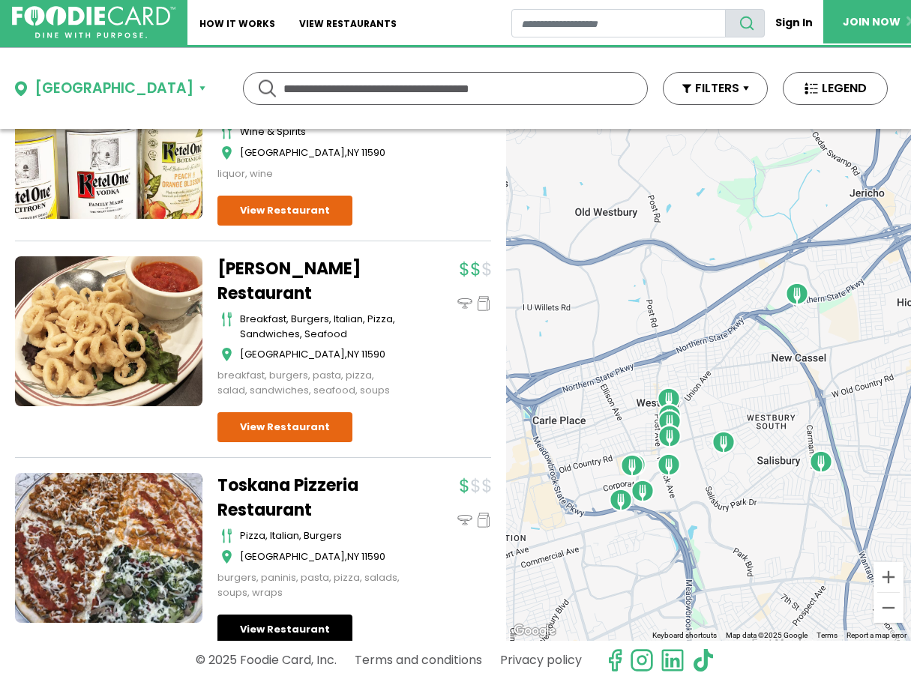
click at [282, 615] on link "View Restaurant" at bounding box center [284, 630] width 135 height 30
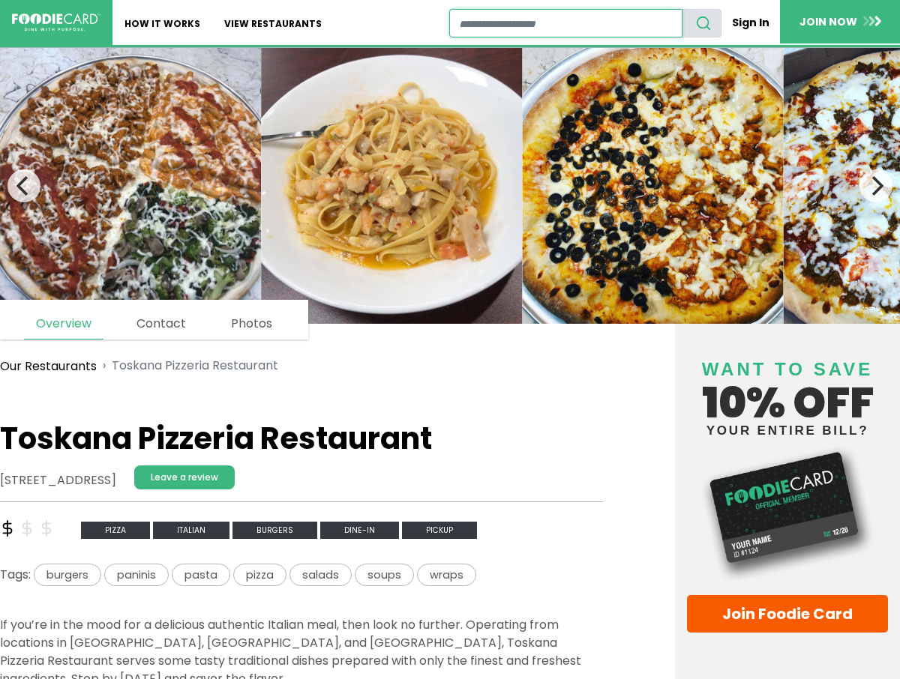
click at [463, 19] on input "restaurant search" at bounding box center [566, 23] width 234 height 28
type input "**********"
click at [702, 20] on icon "search" at bounding box center [703, 23] width 16 height 16
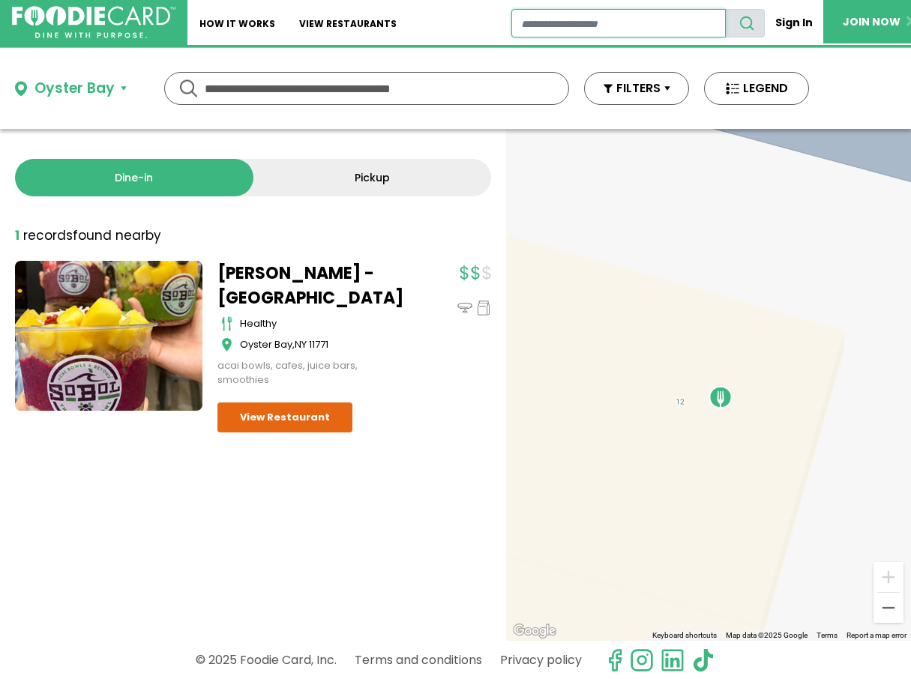
click at [530, 21] on input "restaurant search" at bounding box center [618, 23] width 215 height 28
type input "********"
click at [749, 19] on icon "search" at bounding box center [747, 23] width 16 height 16
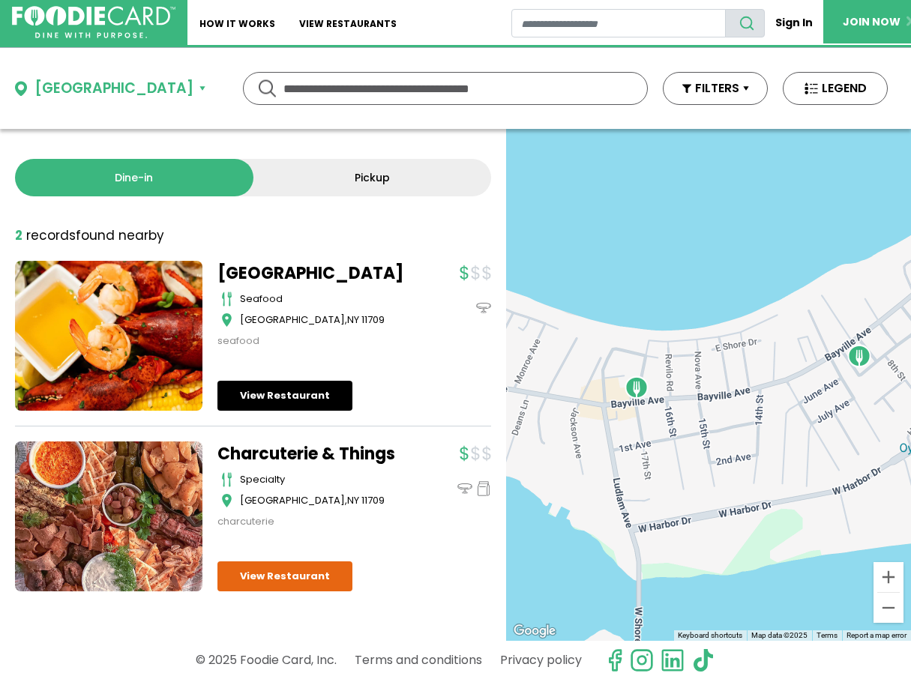
click at [294, 409] on link "View Restaurant" at bounding box center [284, 396] width 135 height 30
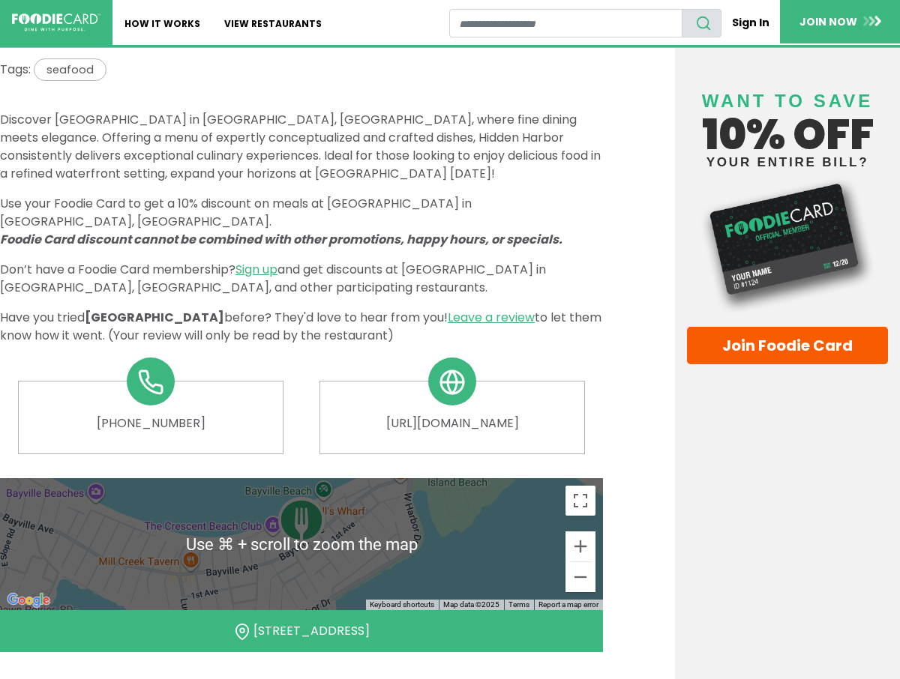
scroll to position [508, 0]
